Goal: Information Seeking & Learning: Learn about a topic

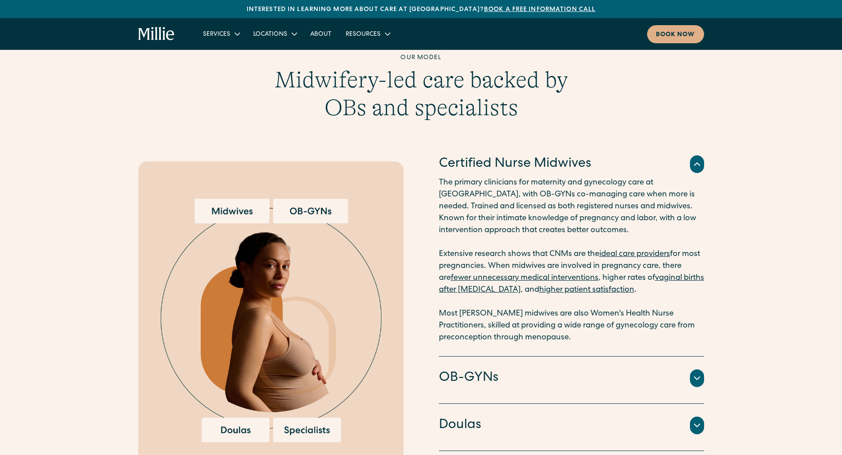
scroll to position [1237, 0]
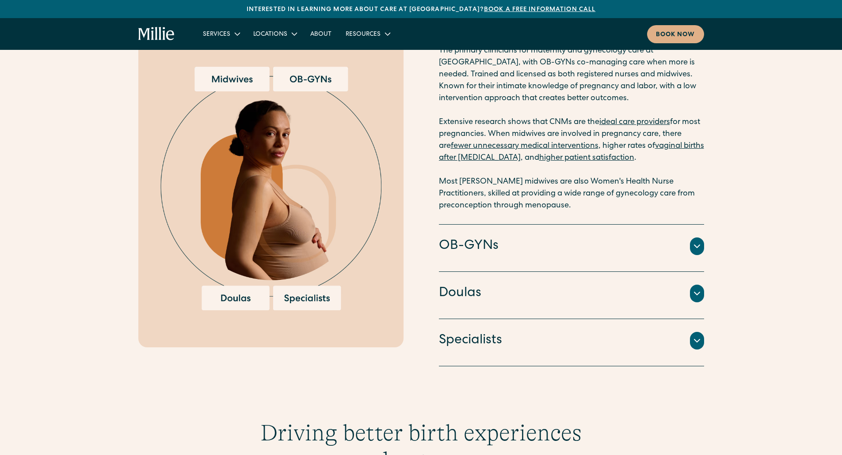
click at [701, 296] on icon at bounding box center [696, 293] width 11 height 11
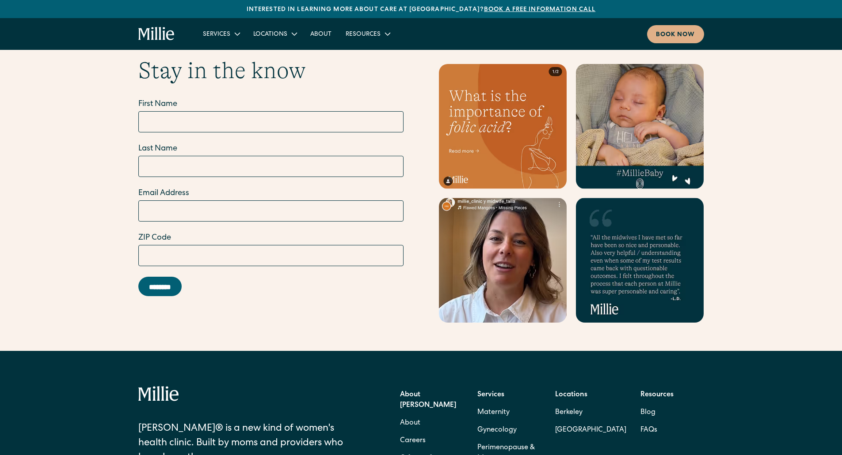
scroll to position [3667, 0]
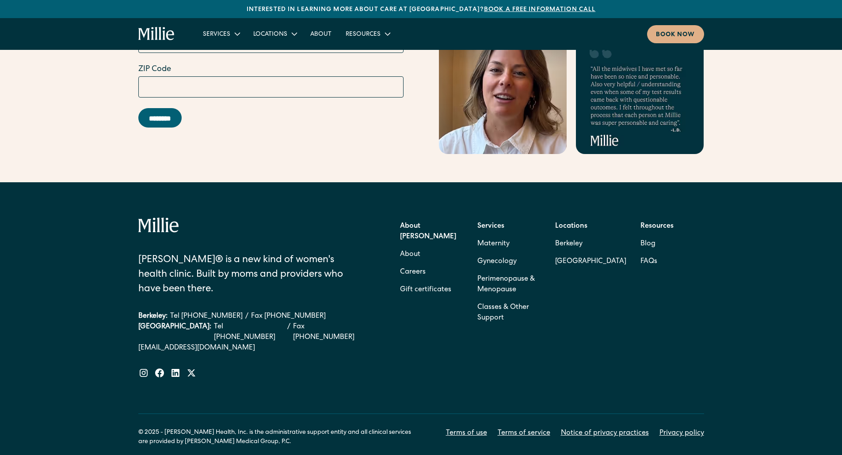
scroll to position [3799, 0]
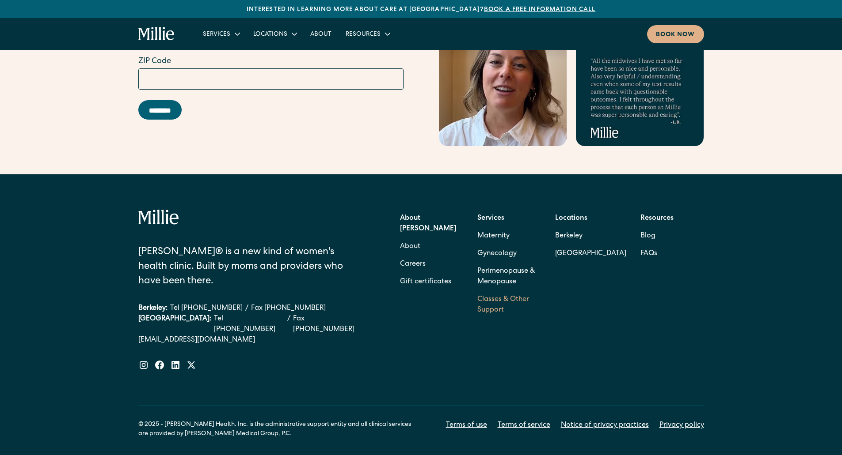
click at [493, 291] on link "Classes & Other Support" at bounding box center [509, 305] width 64 height 28
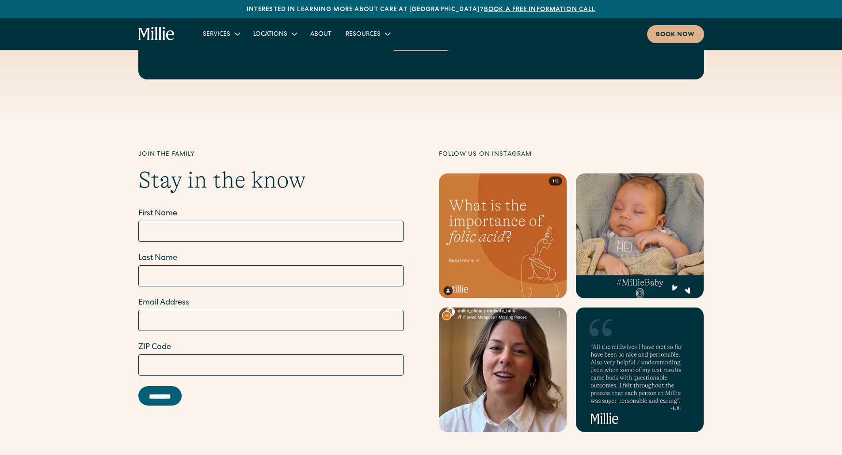
scroll to position [3490, 0]
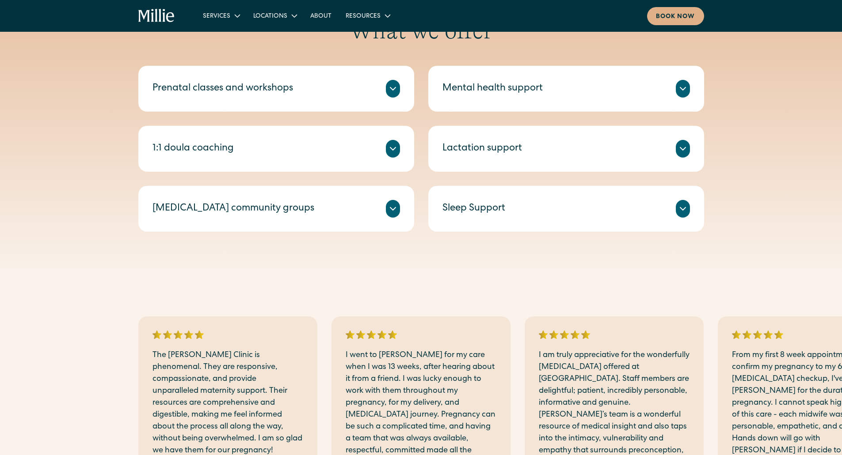
scroll to position [353, 0]
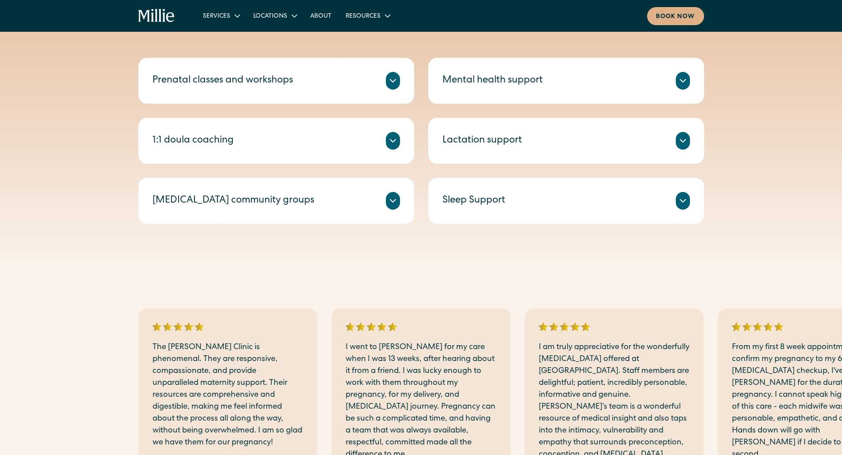
click at [398, 144] on icon at bounding box center [392, 141] width 11 height 11
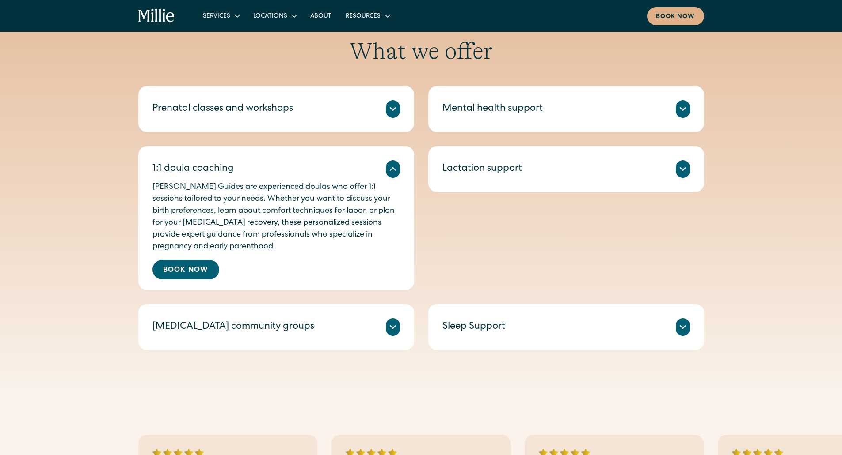
scroll to position [309, 0]
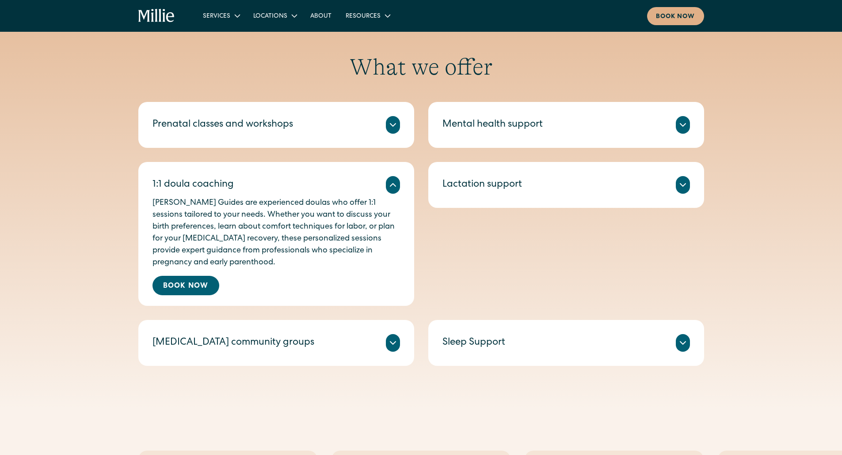
click at [394, 126] on icon at bounding box center [392, 125] width 11 height 11
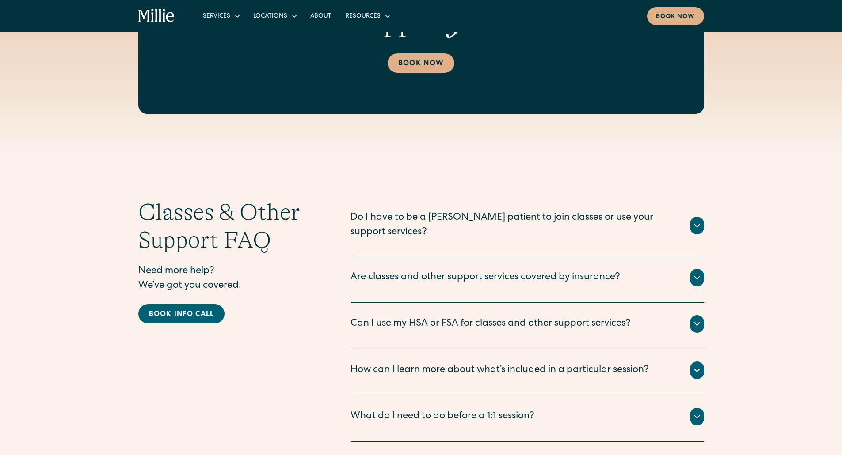
scroll to position [1281, 0]
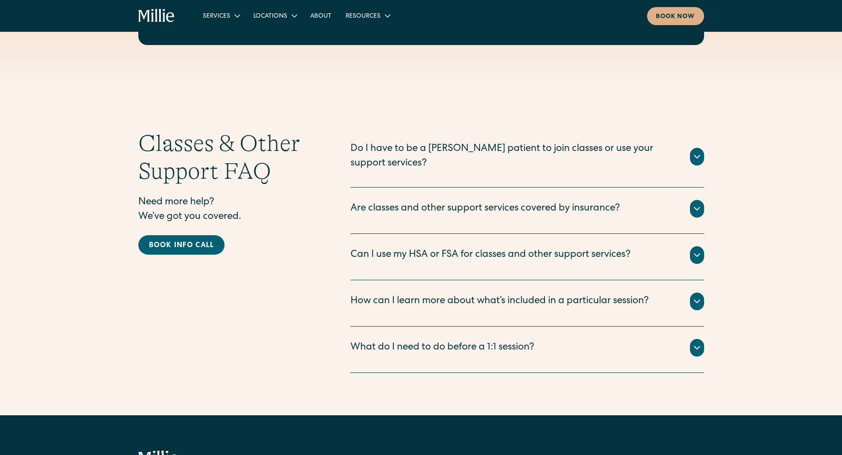
click at [432, 202] on div "Are classes and other support services covered by insurance?" at bounding box center [484, 209] width 269 height 15
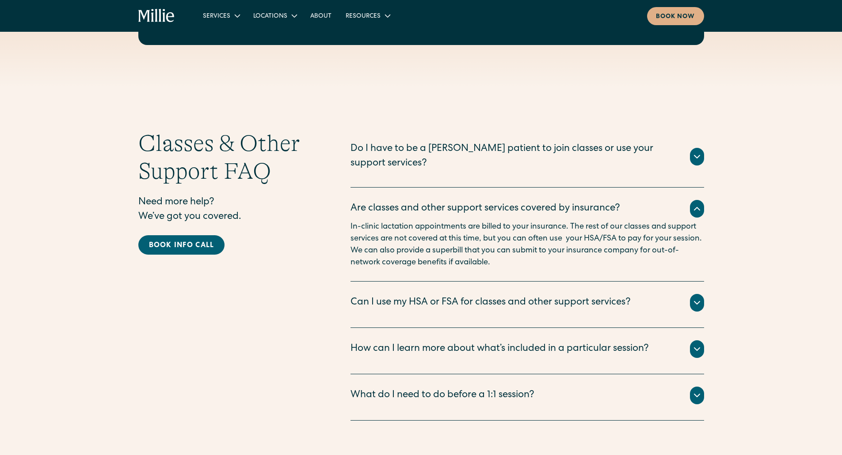
click at [432, 202] on div "Are classes and other support services covered by insurance?" at bounding box center [484, 209] width 269 height 15
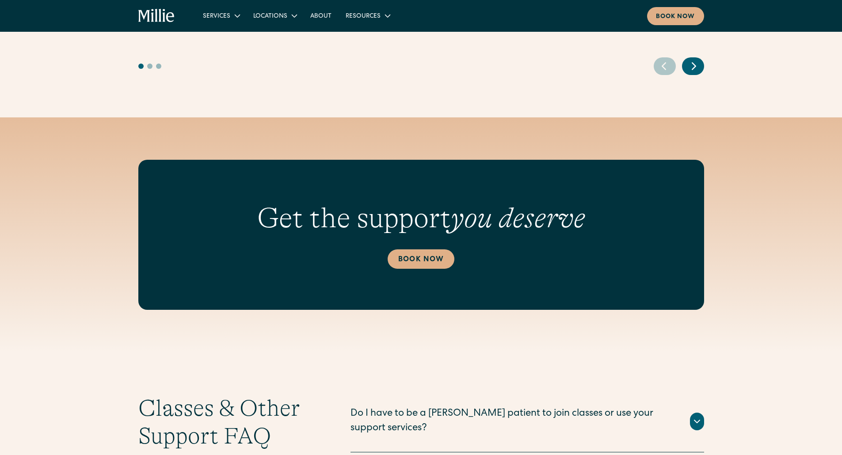
scroll to position [839, 0]
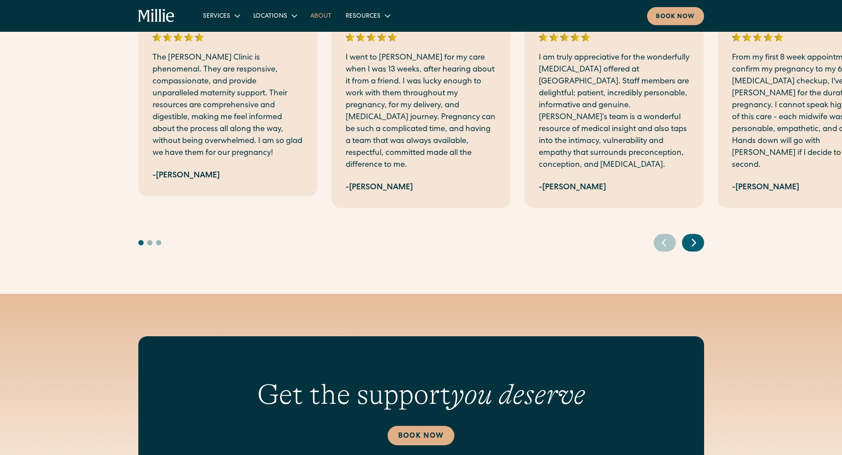
click at [328, 18] on link "About" at bounding box center [320, 15] width 35 height 15
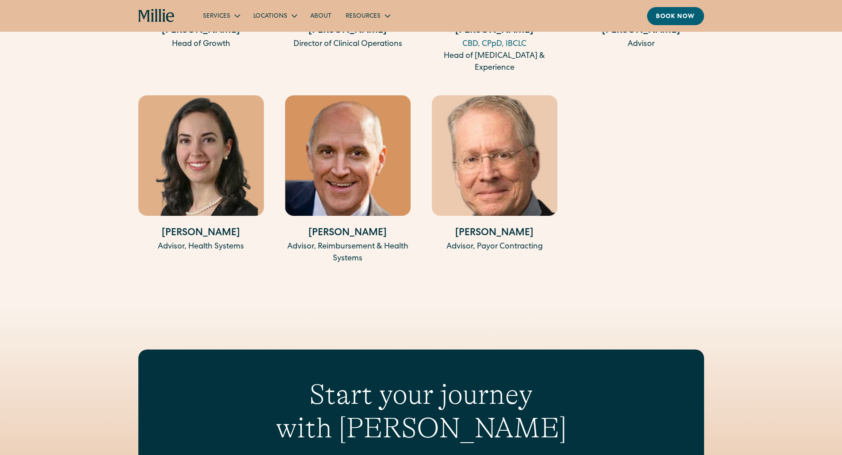
scroll to position [2146, 0]
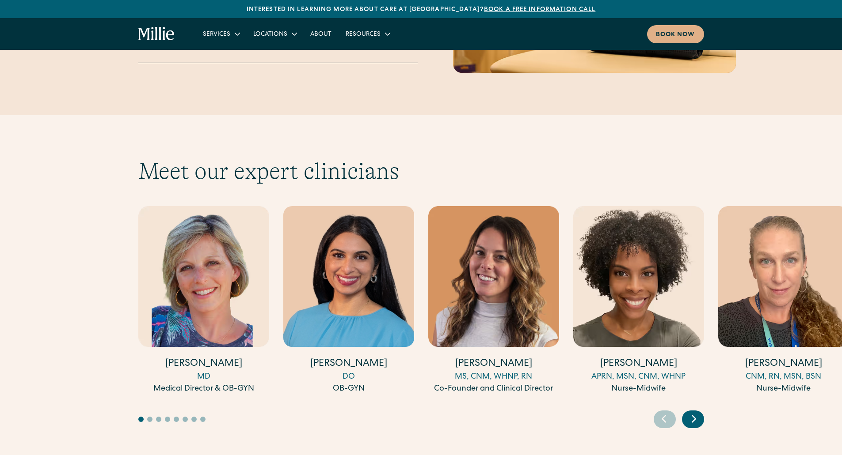
scroll to position [2695, 0]
